Goal: Find contact information: Find contact information

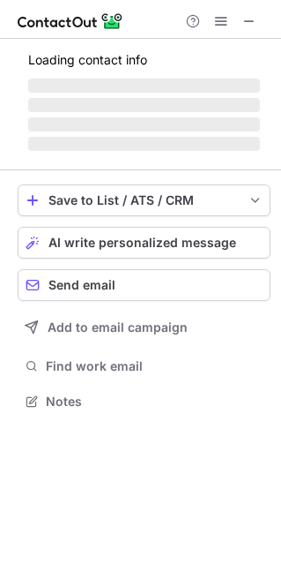
scroll to position [399, 281]
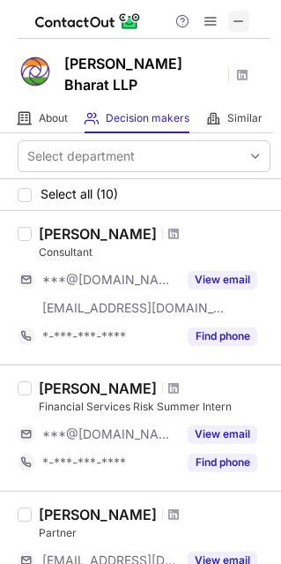
click at [242, 20] on span at bounding box center [239, 21] width 14 height 14
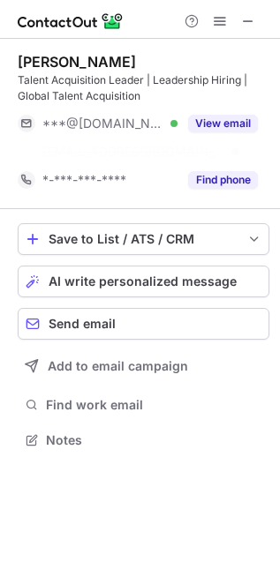
scroll to position [9, 9]
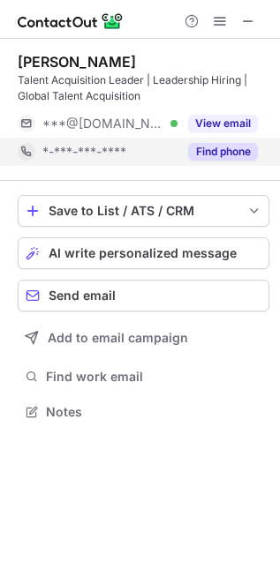
click at [213, 148] on button "Find phone" at bounding box center [223, 152] width 70 height 18
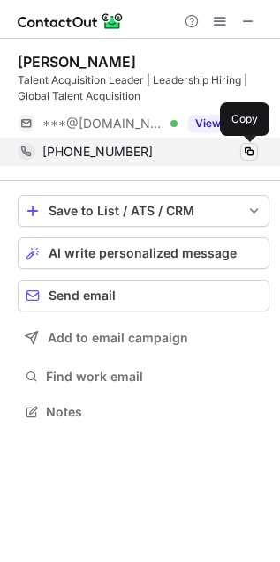
click at [248, 153] on span at bounding box center [249, 152] width 14 height 14
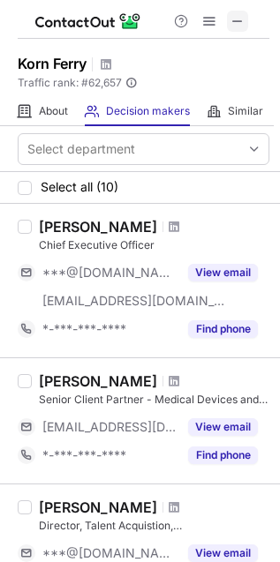
click at [236, 19] on span at bounding box center [237, 21] width 14 height 14
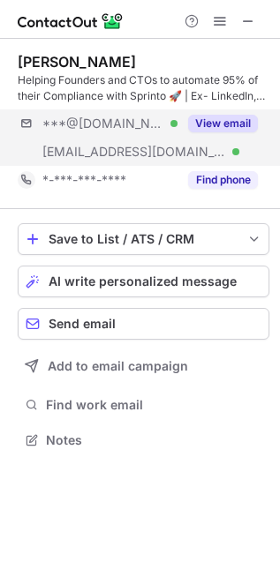
scroll to position [428, 280]
click at [213, 116] on button "View email" at bounding box center [223, 124] width 70 height 18
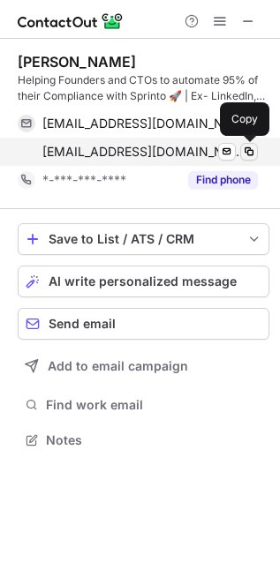
click at [250, 153] on span at bounding box center [249, 152] width 14 height 14
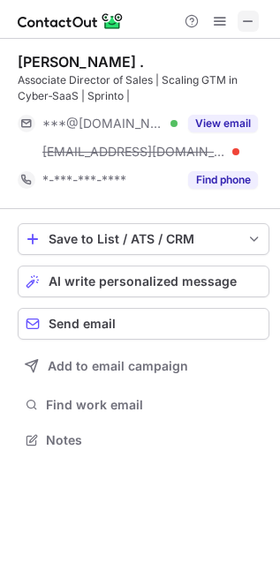
click at [247, 22] on span at bounding box center [248, 21] width 14 height 14
click at [246, 20] on span at bounding box center [248, 21] width 14 height 14
